Goal: Task Accomplishment & Management: Manage account settings

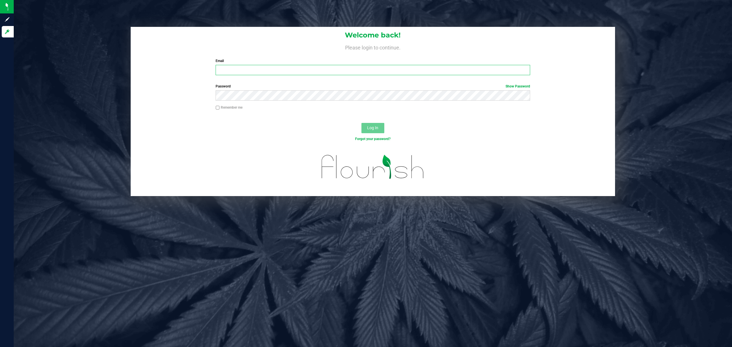
click at [273, 70] on input "Email" at bounding box center [373, 70] width 315 height 10
type input "[EMAIL_ADDRESS][DOMAIN_NAME]"
click at [362, 123] on button "Log In" at bounding box center [373, 128] width 23 height 10
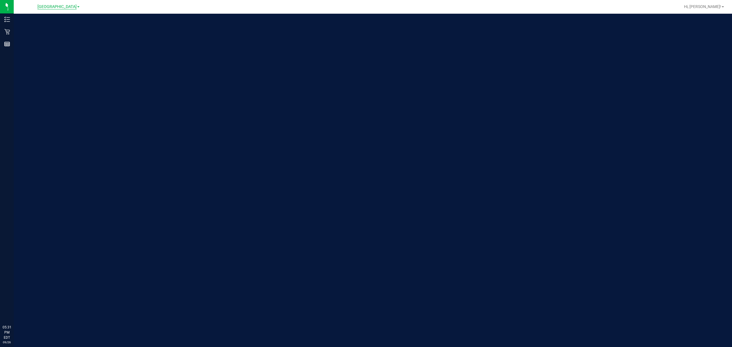
click at [53, 8] on span "[GEOGRAPHIC_DATA]" at bounding box center [56, 6] width 39 height 5
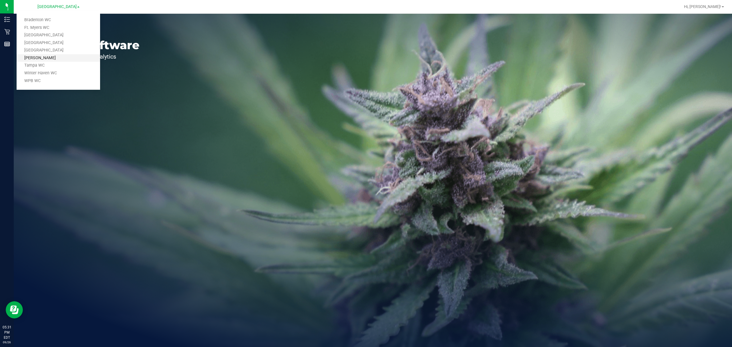
click at [43, 61] on link "[PERSON_NAME]" at bounding box center [59, 58] width 84 height 8
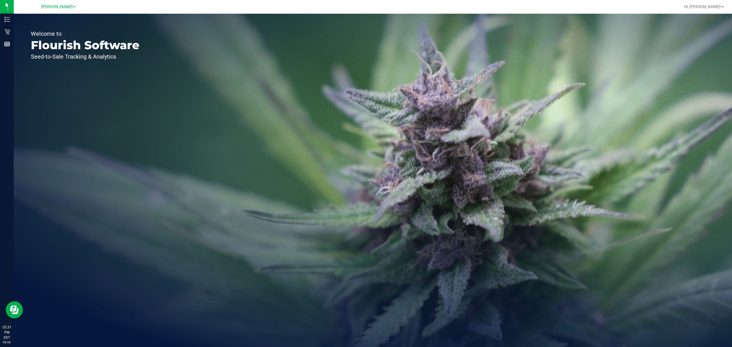
click at [14, 31] on div "Welcome to Flourish Software Seed-to-Sale Tracking & Analytics" at bounding box center [85, 181] width 143 height 334
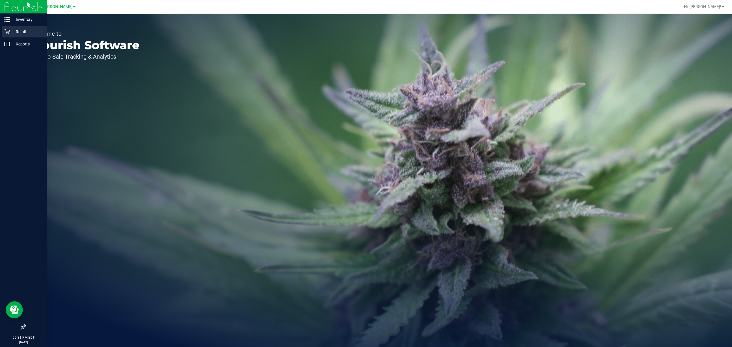
click at [8, 30] on icon at bounding box center [7, 32] width 6 height 6
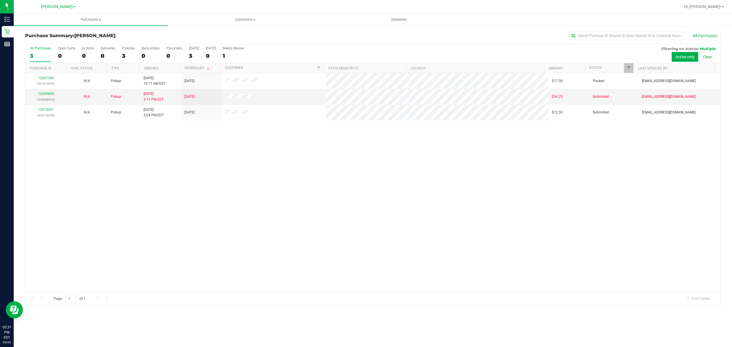
click at [253, 202] on div "12007384 (327974949) N/A Pickup [DATE] 10:11 AM EDT 9/26/2025 $17.50 Packed [EM…" at bounding box center [372, 182] width 695 height 219
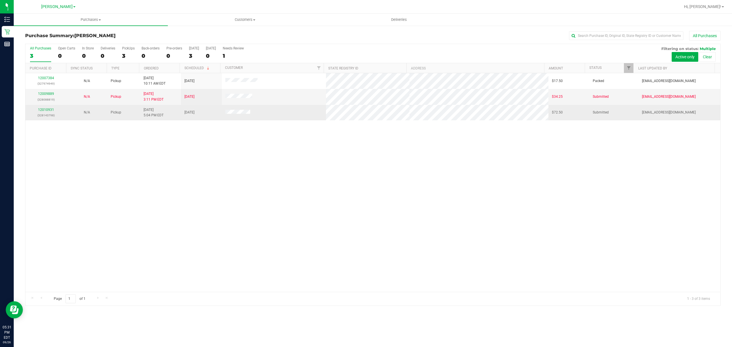
click at [56, 117] on p "(328143798)" at bounding box center [46, 115] width 34 height 5
click at [48, 116] on p "(328143798)" at bounding box center [46, 115] width 34 height 5
click at [46, 110] on link "12010931" at bounding box center [46, 110] width 16 height 4
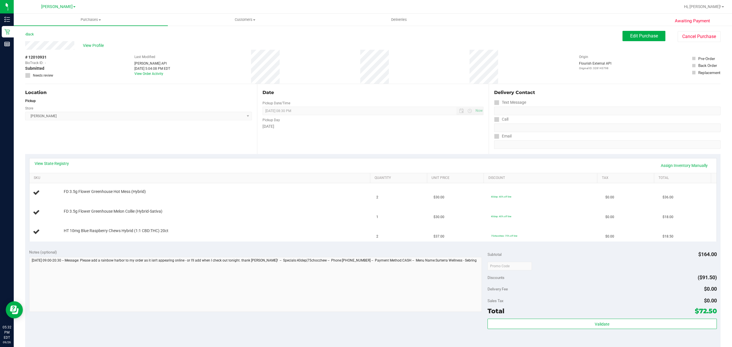
click at [259, 172] on div "View State Registry Assign Inventory Manually" at bounding box center [372, 165] width 687 height 15
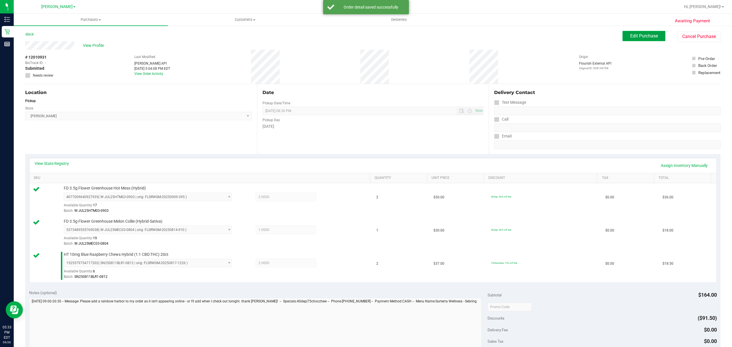
click at [624, 33] on button "Edit Purchase" at bounding box center [644, 36] width 43 height 10
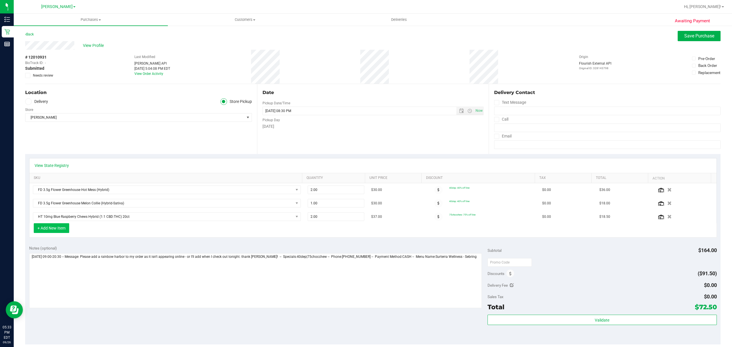
click at [57, 232] on button "+ Add New Item" at bounding box center [51, 228] width 35 height 10
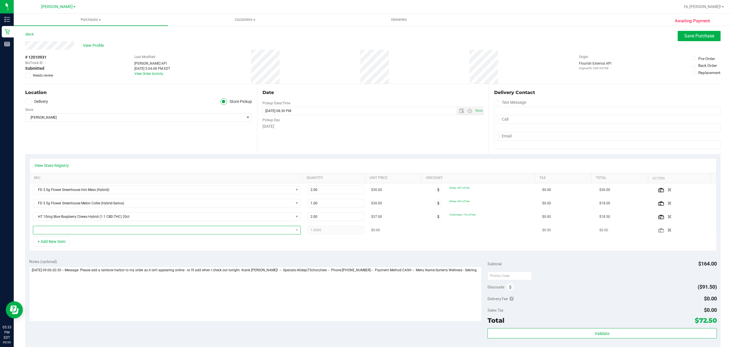
click at [84, 234] on span "NO DATA FOUND" at bounding box center [163, 230] width 260 height 8
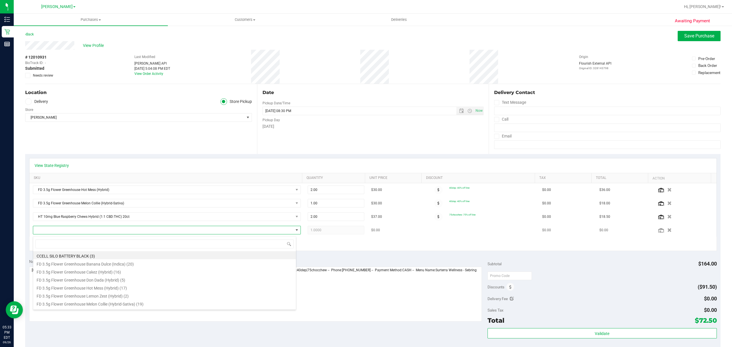
scroll to position [9, 261]
type input "rhb"
click at [130, 252] on li "FD 3.5g Flower Greenhouse [GEOGRAPHIC_DATA] (Hybrid-Indica) (3)" at bounding box center [164, 255] width 263 height 8
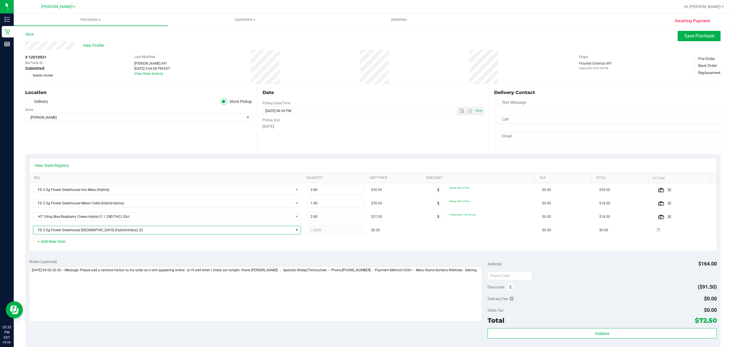
click at [179, 247] on div "+ Add New Item" at bounding box center [373, 244] width 688 height 14
click at [688, 35] on span "Save Purchase" at bounding box center [700, 35] width 30 height 5
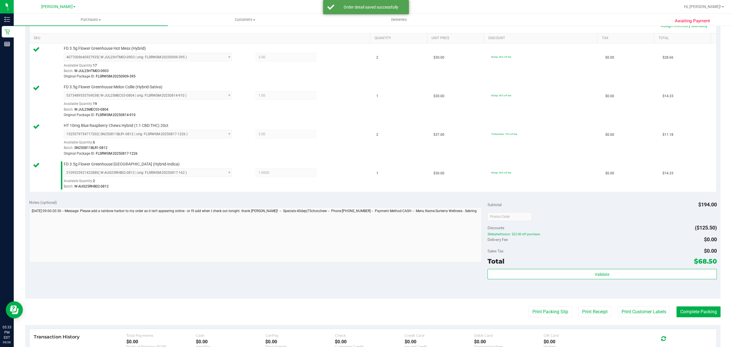
scroll to position [238, 0]
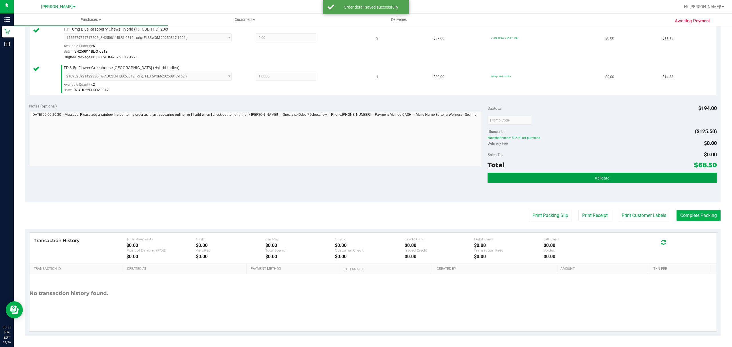
click at [568, 173] on button "Validate" at bounding box center [602, 178] width 229 height 10
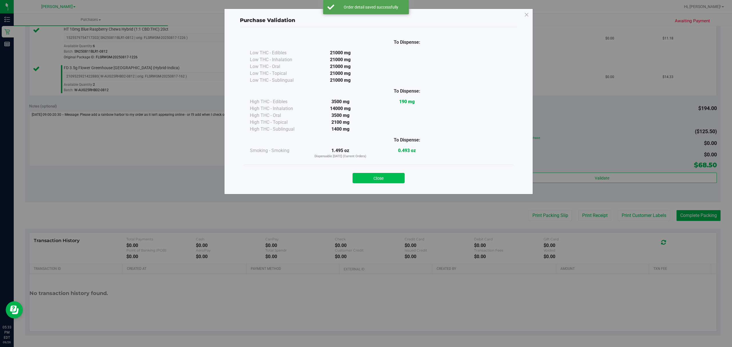
click at [380, 179] on button "Close" at bounding box center [379, 178] width 52 height 10
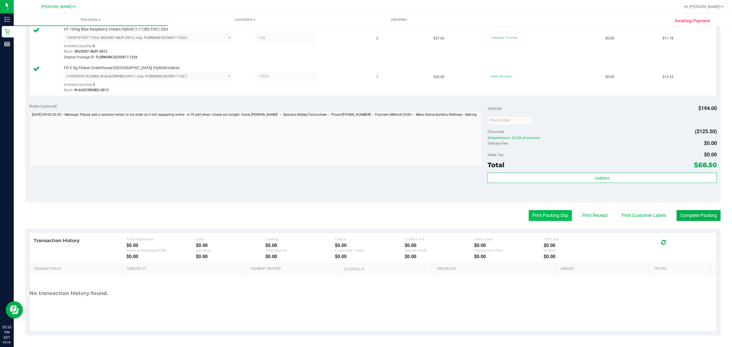
click at [547, 215] on button "Print Packing Slip" at bounding box center [550, 215] width 43 height 11
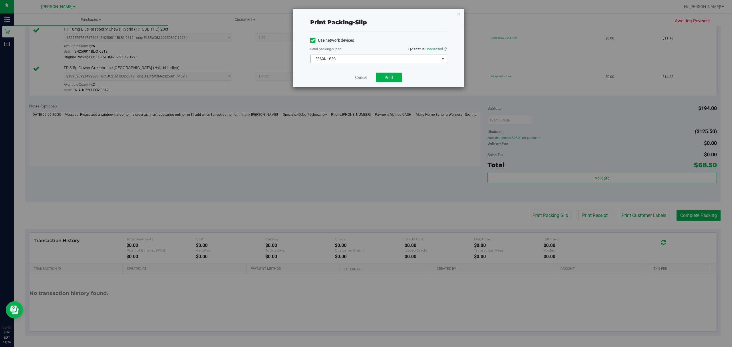
click at [380, 61] on span "EPSON - G2G" at bounding box center [375, 59] width 129 height 8
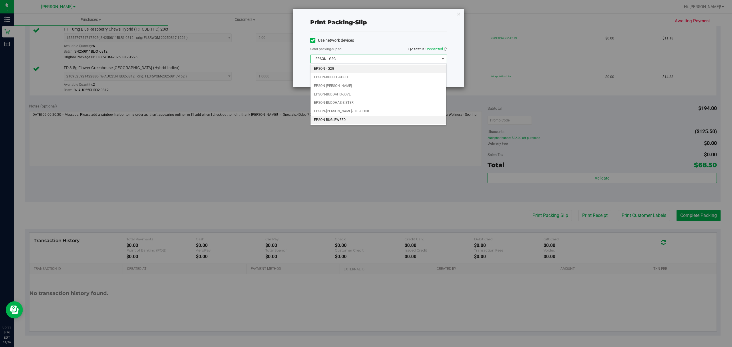
click at [344, 123] on li "EPSON-BUGLEWEED" at bounding box center [379, 120] width 136 height 9
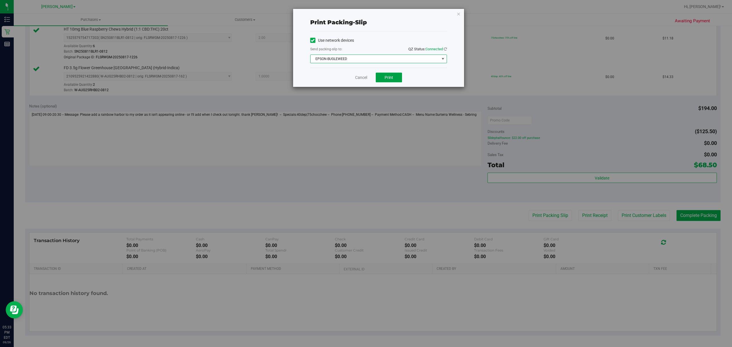
click at [385, 79] on span "Print" at bounding box center [389, 77] width 9 height 5
click at [358, 81] on link "Cancel" at bounding box center [361, 78] width 12 height 6
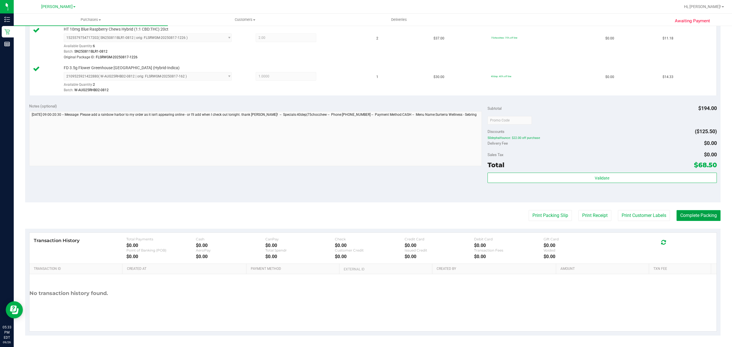
click at [691, 218] on button "Complete Packing" at bounding box center [699, 215] width 44 height 11
